Goal: Contribute content: Add original content to the website for others to see

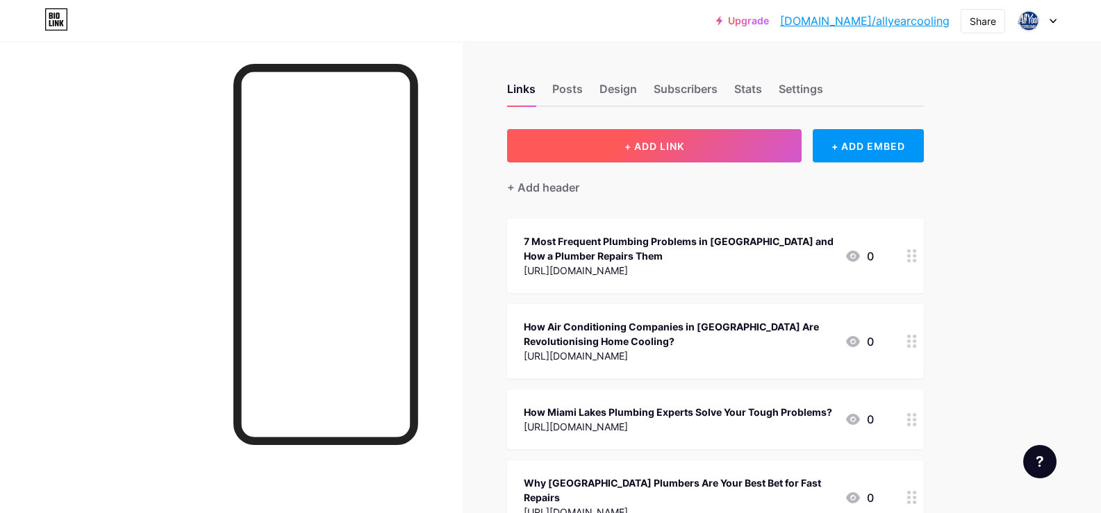
click at [652, 148] on span "+ ADD LINK" at bounding box center [655, 146] width 60 height 12
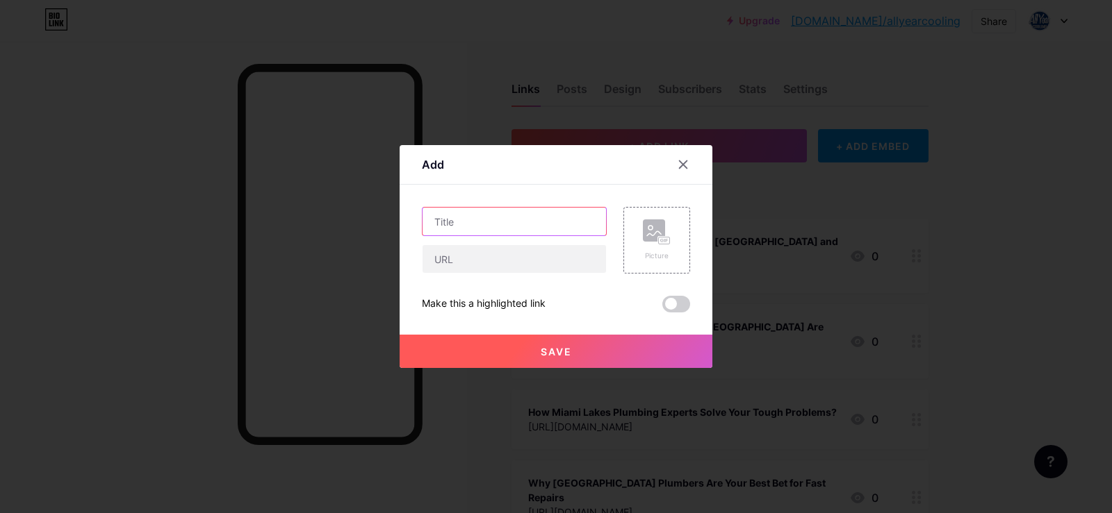
click at [502, 224] on input "text" at bounding box center [513, 222] width 183 height 28
click at [470, 265] on input "text" at bounding box center [513, 259] width 183 height 28
click at [459, 226] on input "text" at bounding box center [513, 222] width 183 height 28
paste input "Why Everyone’s Talking About [PERSON_NAME] New AC System?"
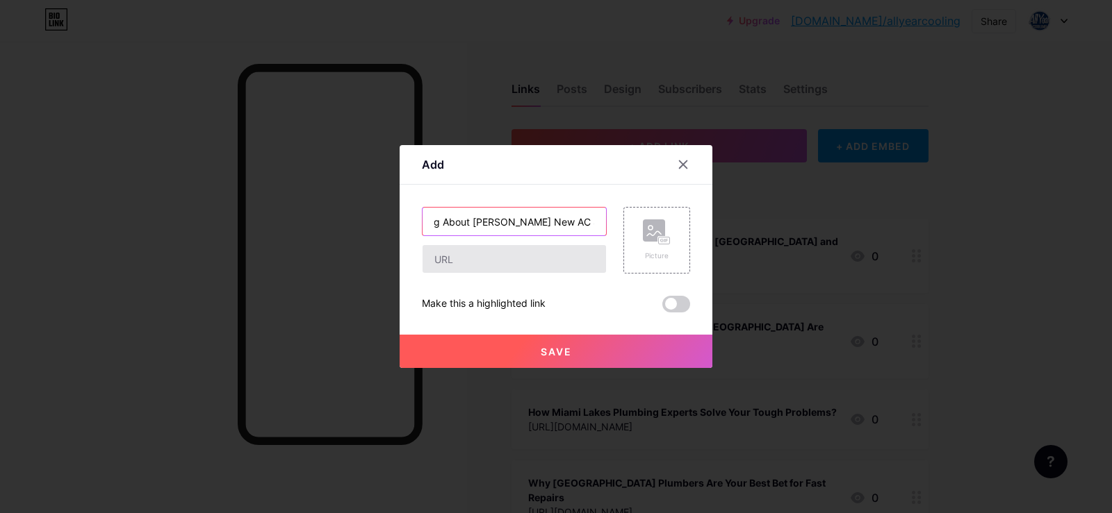
type input "Why Everyone’s Talking About [PERSON_NAME] New AC System?"
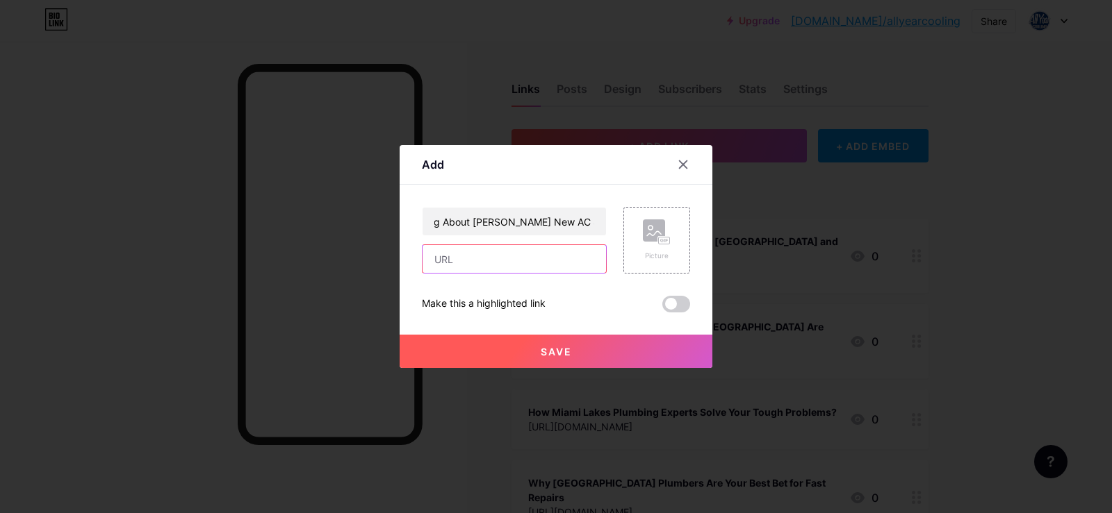
scroll to position [0, 0]
click at [450, 267] on input "text" at bounding box center [513, 259] width 183 height 28
paste input "[URL][DOMAIN_NAME]"
type input "[URL][DOMAIN_NAME]"
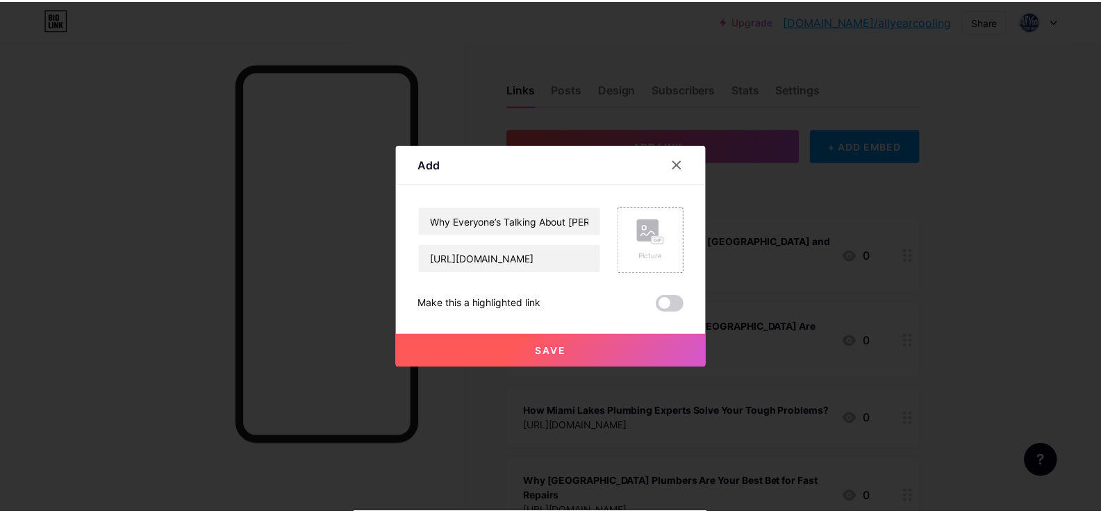
scroll to position [0, 0]
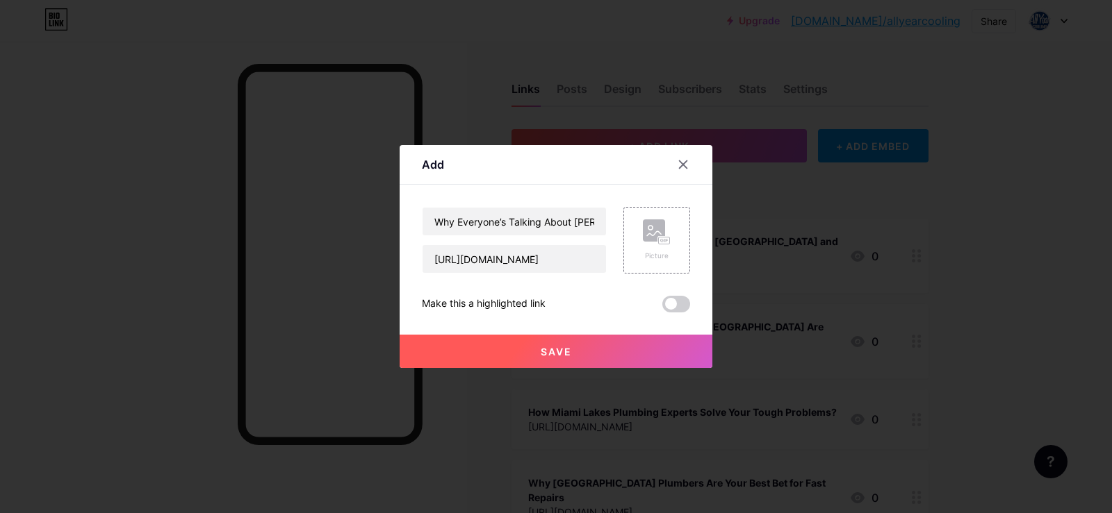
click at [552, 352] on span "Save" at bounding box center [556, 352] width 31 height 12
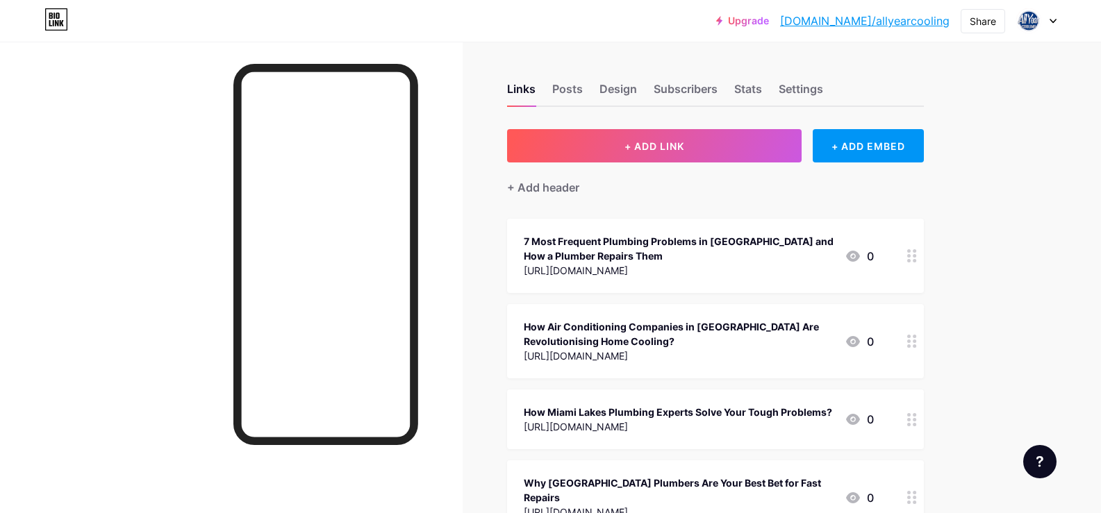
click at [903, 23] on link "[DOMAIN_NAME]/allyearcooling" at bounding box center [865, 21] width 170 height 17
